Goal: Ask a question: Seek information or help from site administrators or community

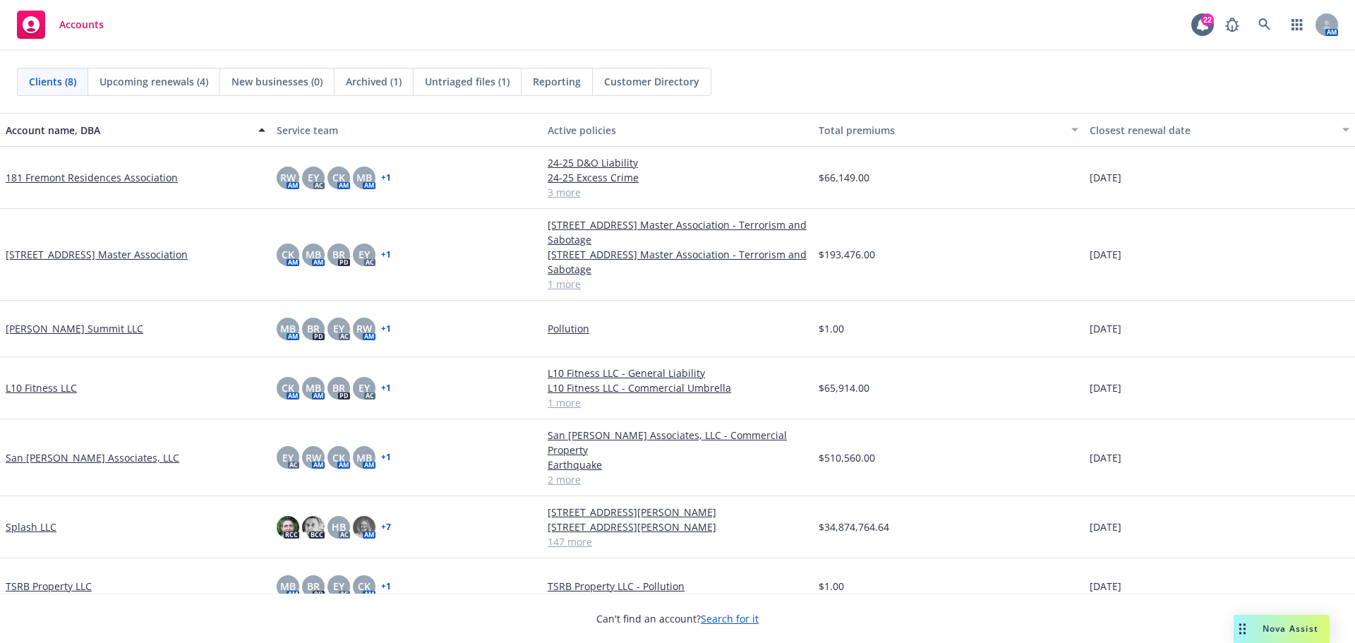
click at [1276, 629] on span "Nova Assist" at bounding box center [1290, 628] width 56 height 12
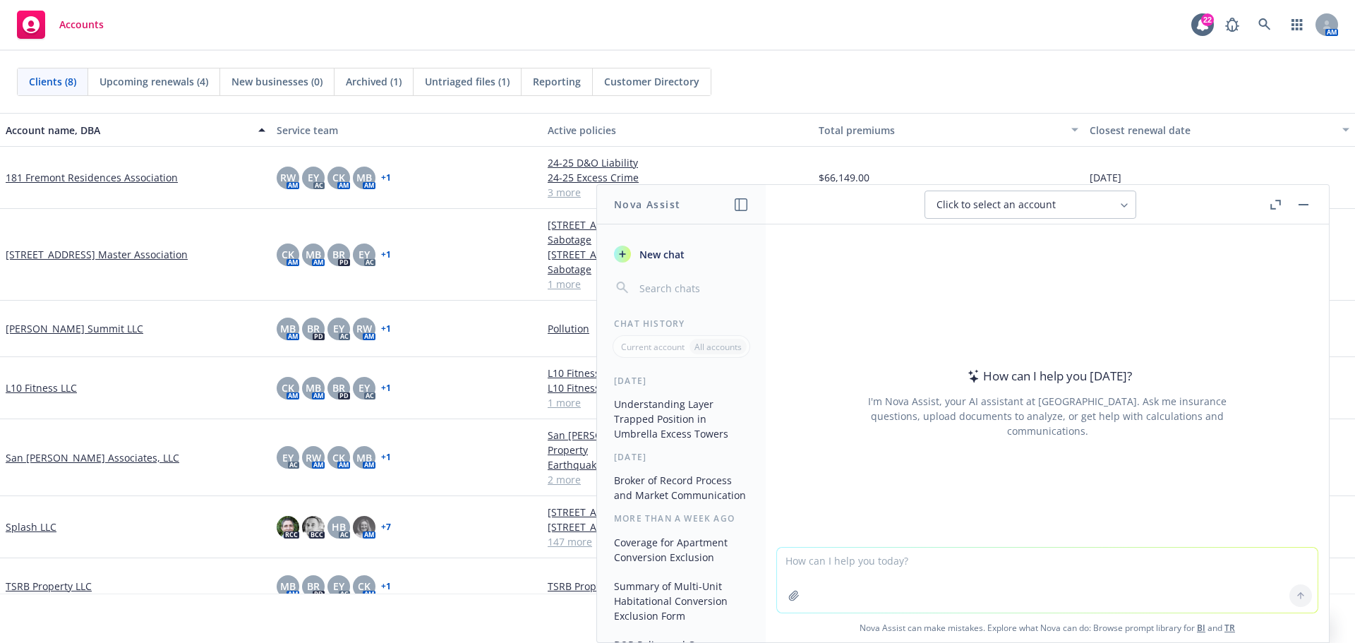
drag, startPoint x: 1276, startPoint y: 205, endPoint x: 1261, endPoint y: 208, distance: 15.9
click at [1276, 205] on icon "button" at bounding box center [1275, 205] width 11 height 10
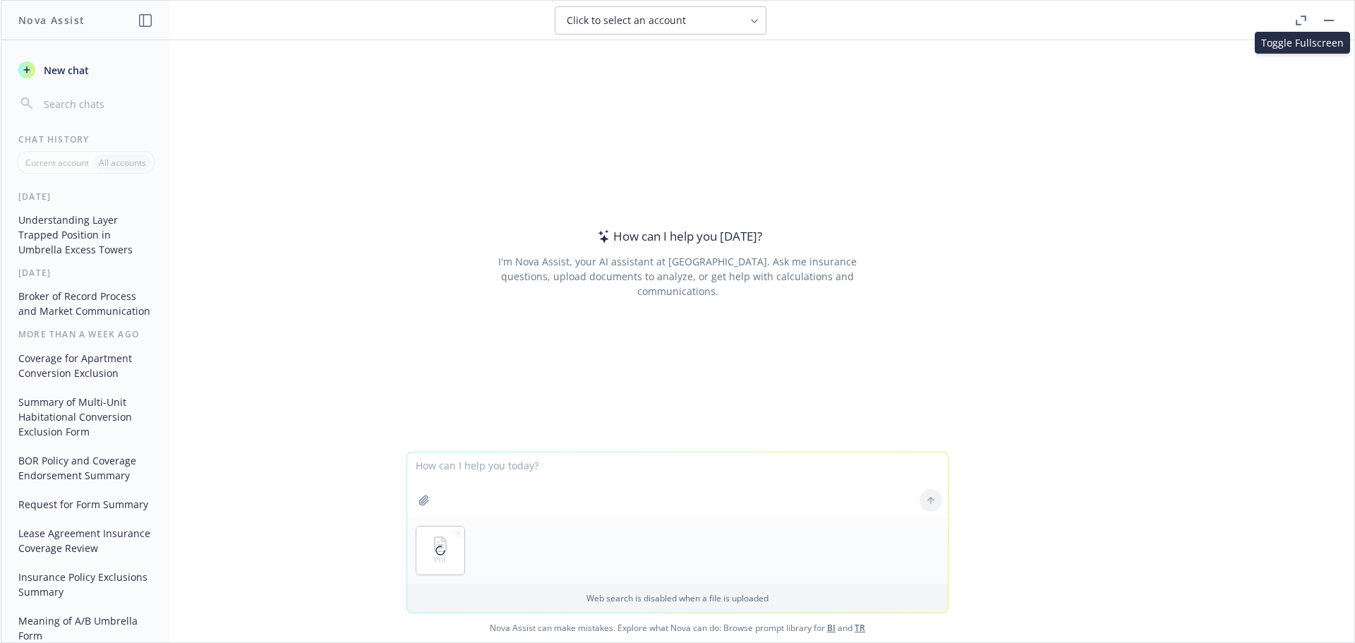
click at [452, 469] on textarea at bounding box center [677, 484] width 540 height 65
type textarea "P"
paste textarea "which of the following forms are standard policy forms in a surplus lines polic…"
click at [499, 466] on textarea "which of the following forms are standard policy forms in a surplus lines polic…" at bounding box center [677, 484] width 540 height 66
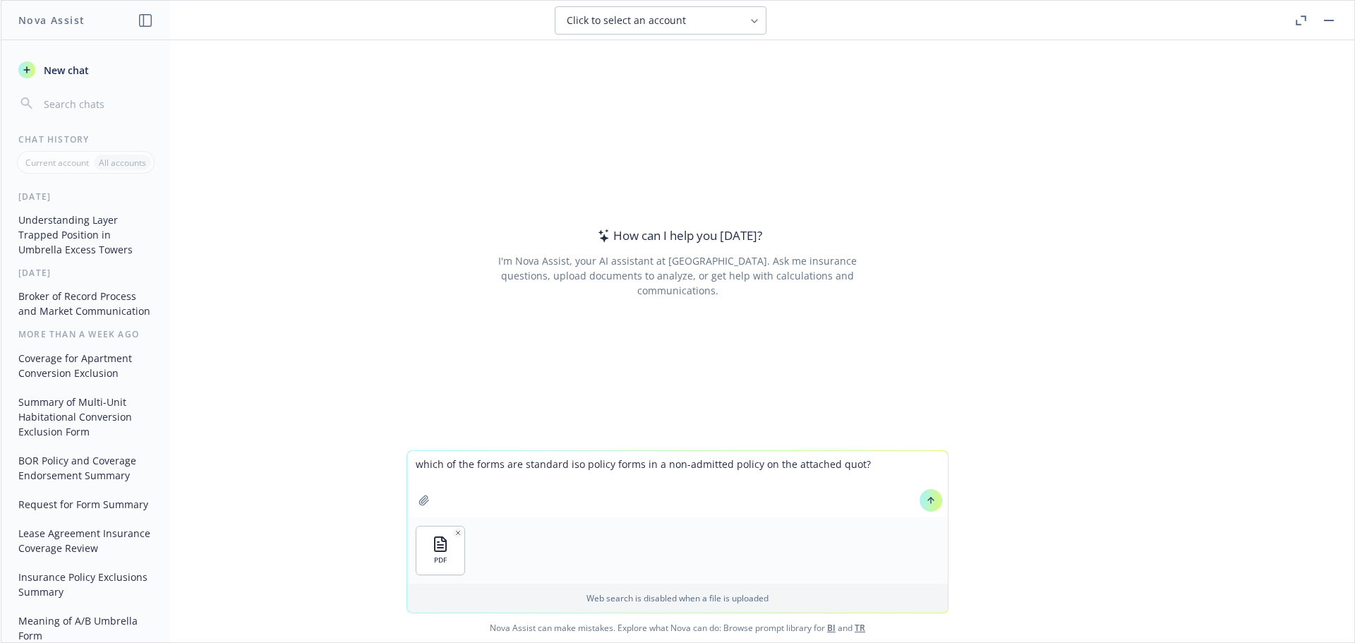
type textarea "which of the forms are standard iso policy forms in a non-admitted policy on th…"
